Goal: Transaction & Acquisition: Purchase product/service

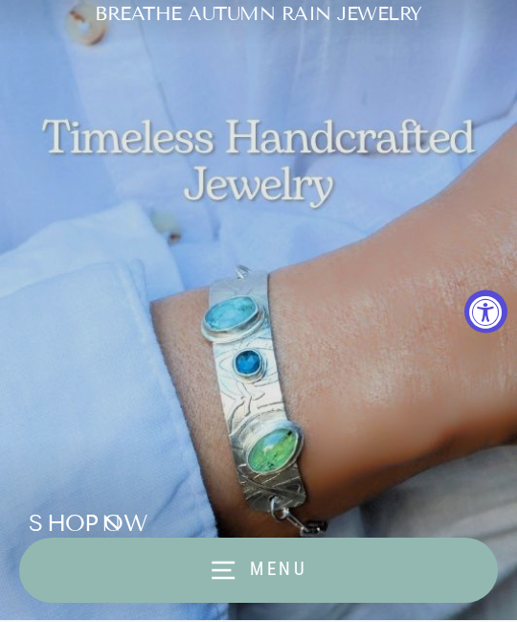
scroll to position [68, 0]
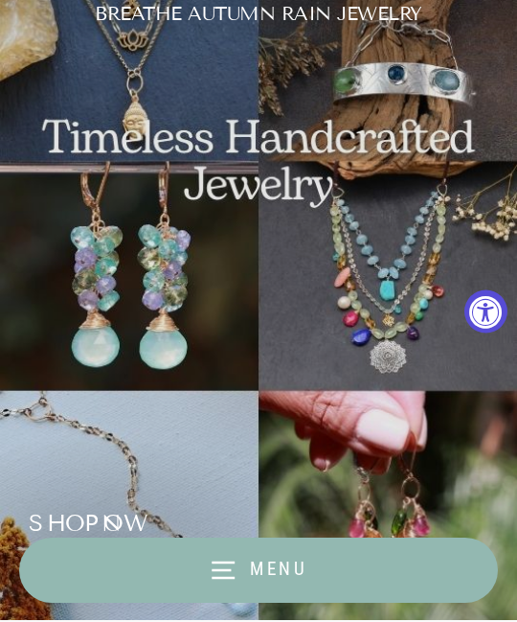
click at [232, 565] on icon "button" at bounding box center [223, 570] width 29 height 29
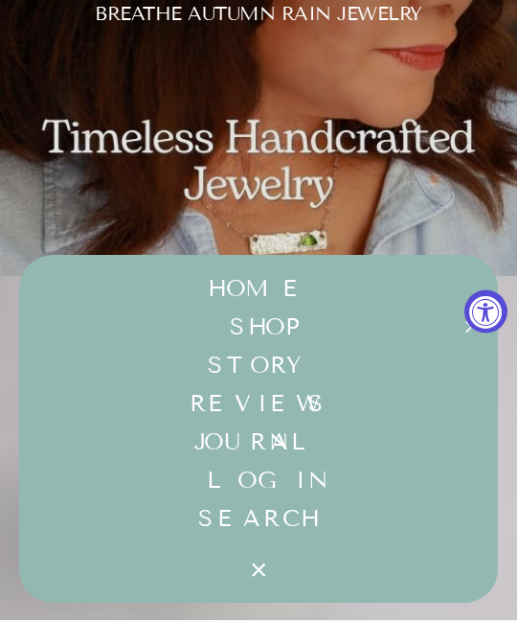
click at [255, 337] on button "SHOP Expand submenu" at bounding box center [258, 326] width 479 height 38
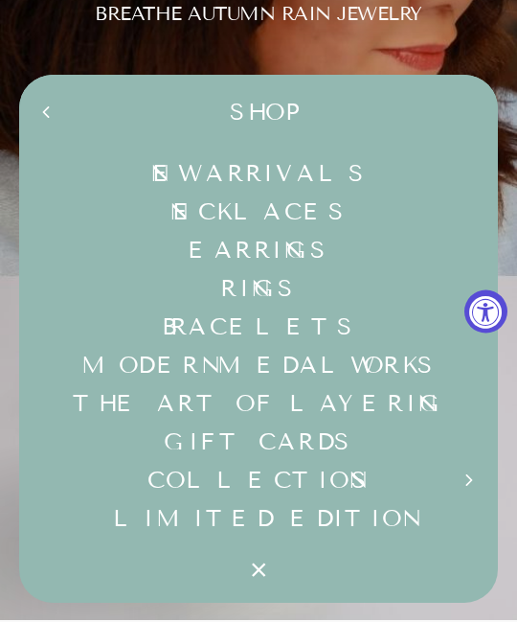
click at [250, 287] on link "Rings" at bounding box center [258, 288] width 479 height 38
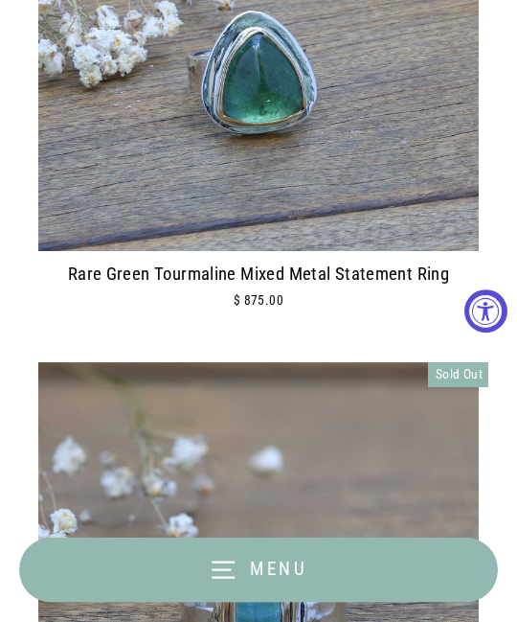
scroll to position [6357, 0]
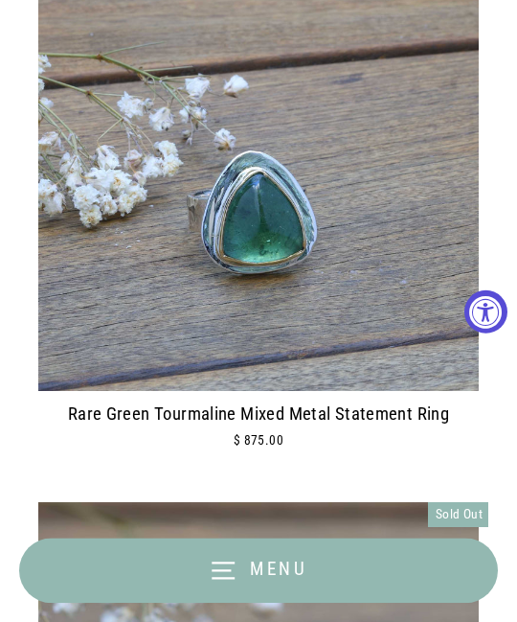
click at [106, 303] on img at bounding box center [258, 170] width 441 height 441
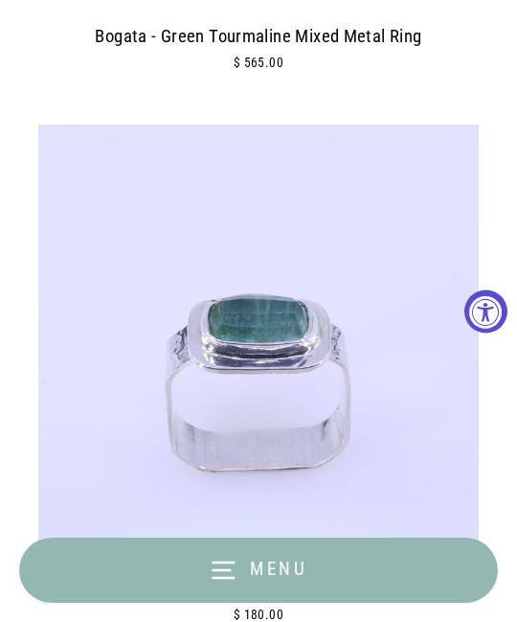
scroll to position [10655, 0]
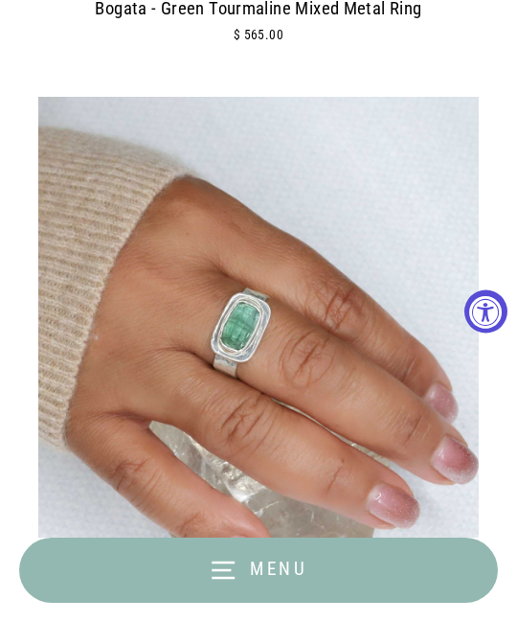
click at [263, 580] on span "Menu" at bounding box center [279, 568] width 58 height 22
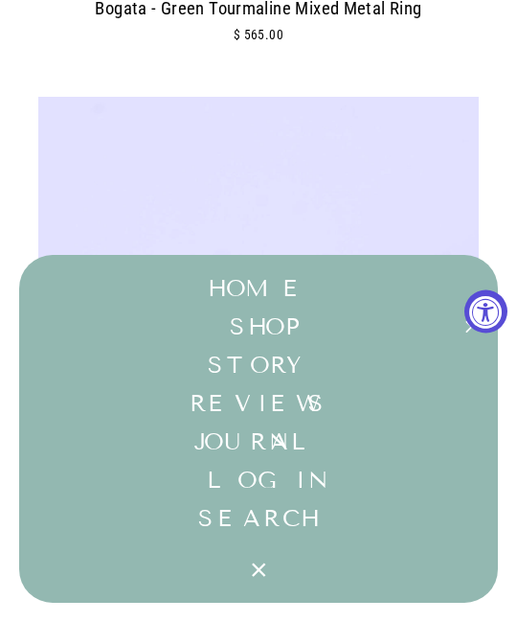
click at [439, 255] on div at bounding box center [258, 317] width 441 height 441
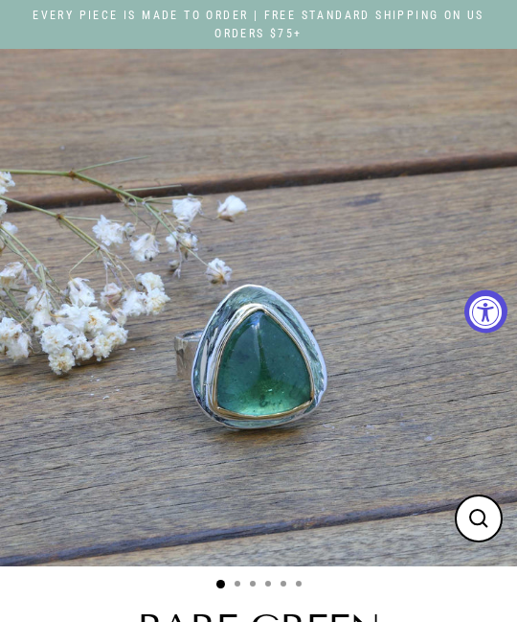
select select "3"
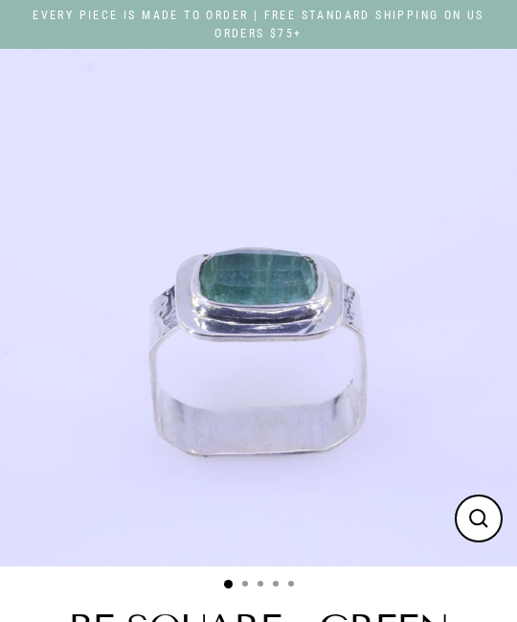
select select "3"
